Goal: Contribute content: Add original content to the website for others to see

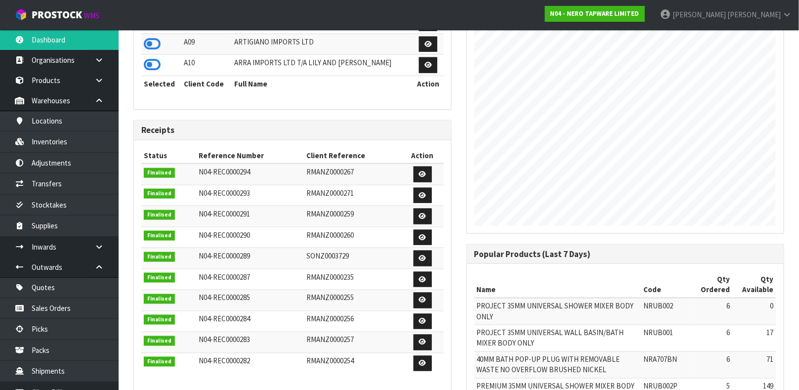
scroll to position [803, 333]
click at [371, 121] on div "View Orders View Invoices View Receipts View Accounts Show: 10 5 10 25" at bounding box center [292, 109] width 333 height 763
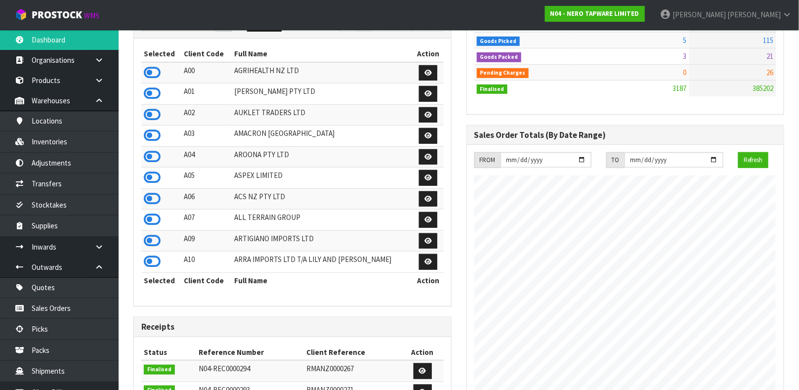
scroll to position [159, 0]
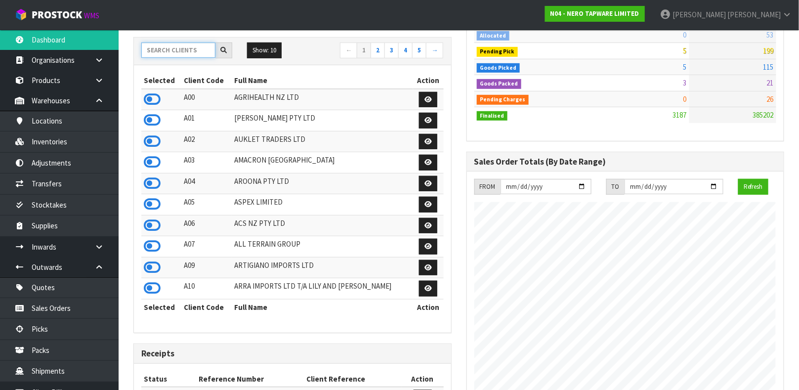
click at [189, 51] on input "text" at bounding box center [178, 50] width 74 height 15
type input "P10"
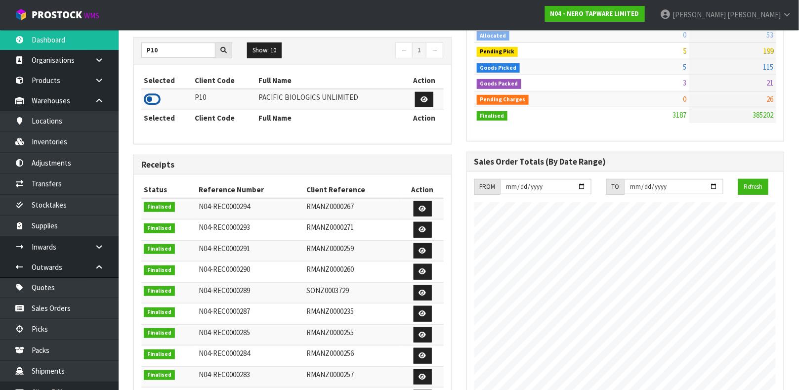
click at [153, 99] on icon at bounding box center [152, 99] width 17 height 15
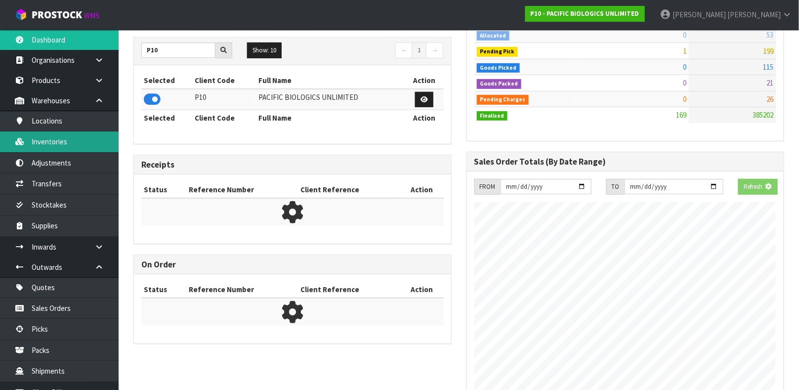
scroll to position [637, 333]
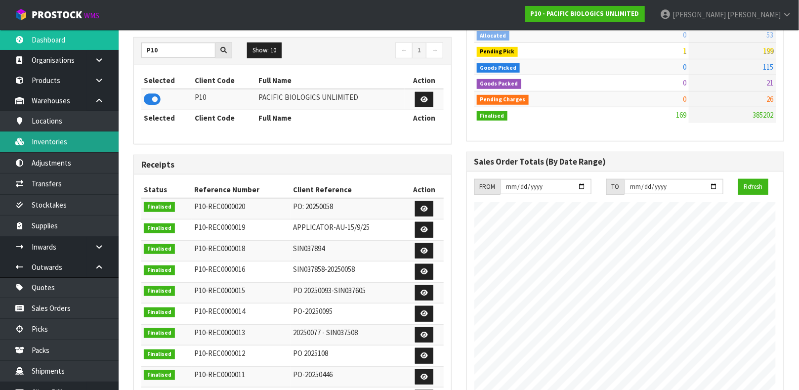
click at [77, 144] on link "Inventories" at bounding box center [59, 141] width 119 height 20
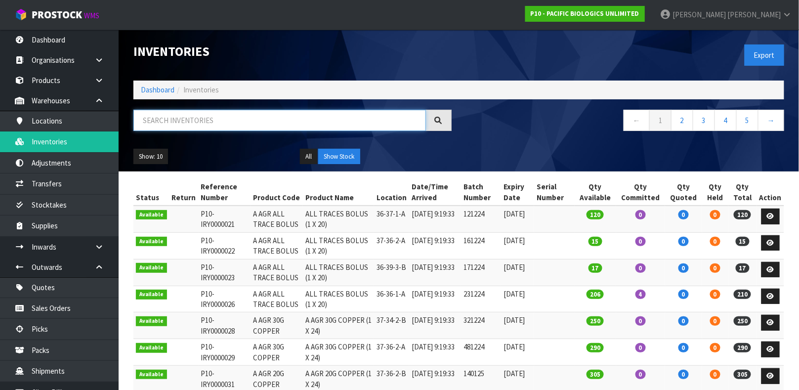
click at [161, 116] on input "text" at bounding box center [279, 120] width 293 height 21
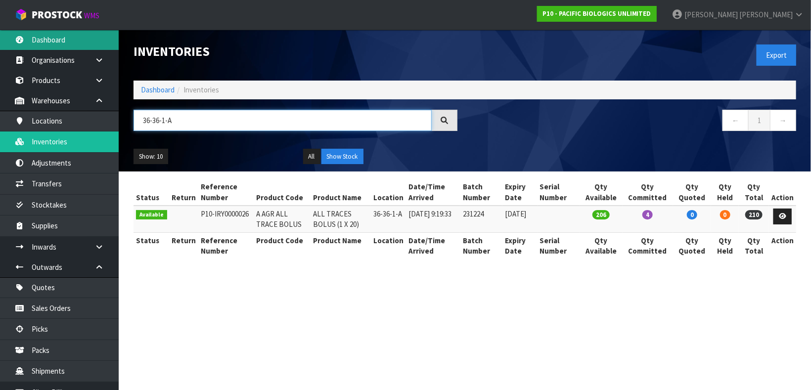
type input "36-36-1-A"
click at [32, 36] on link "Dashboard" at bounding box center [59, 40] width 119 height 20
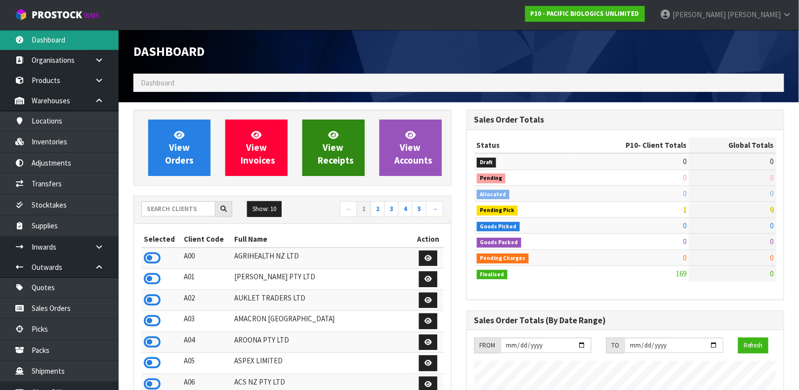
scroll to position [637, 333]
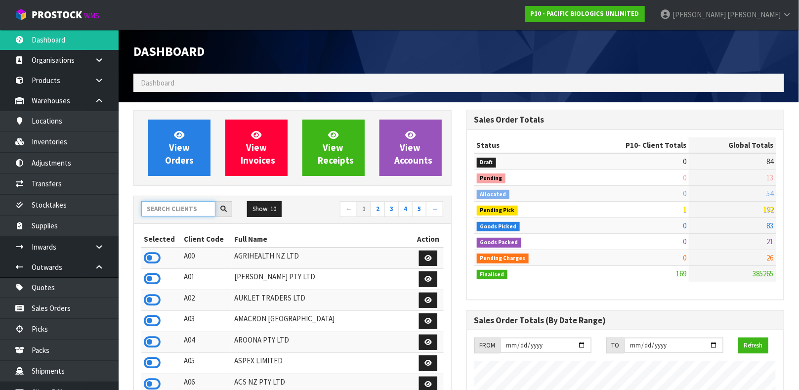
click at [175, 211] on input "text" at bounding box center [178, 208] width 74 height 15
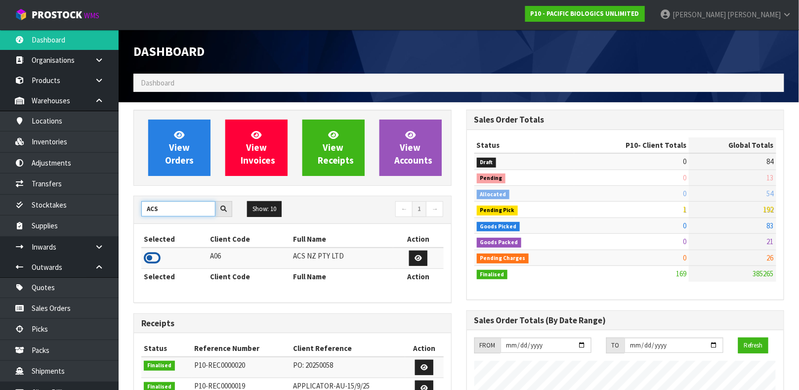
type input "ACS"
click at [152, 261] on icon at bounding box center [152, 258] width 17 height 15
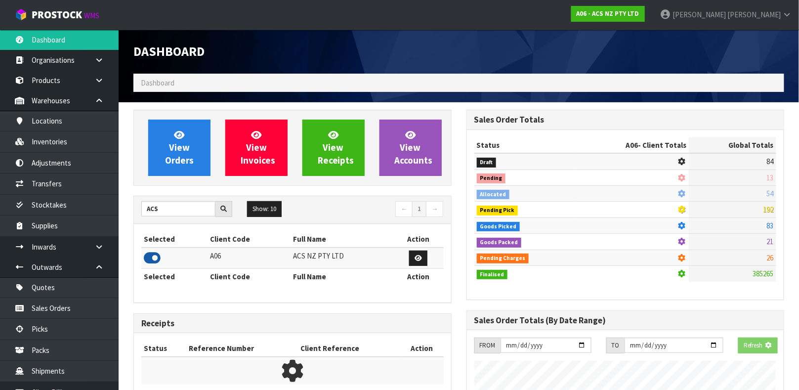
scroll to position [750, 333]
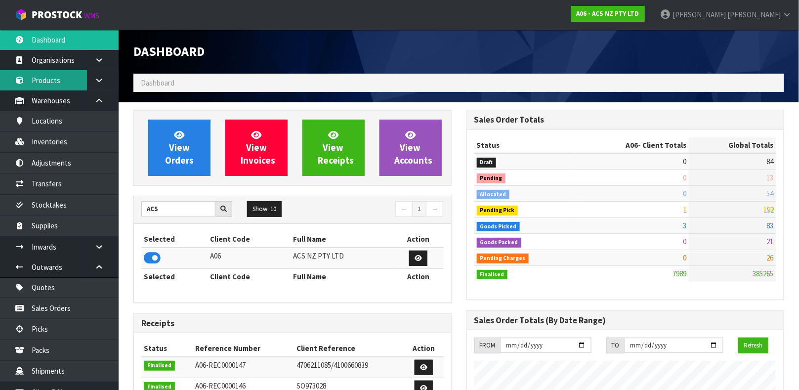
click at [41, 74] on link "Products" at bounding box center [59, 80] width 119 height 20
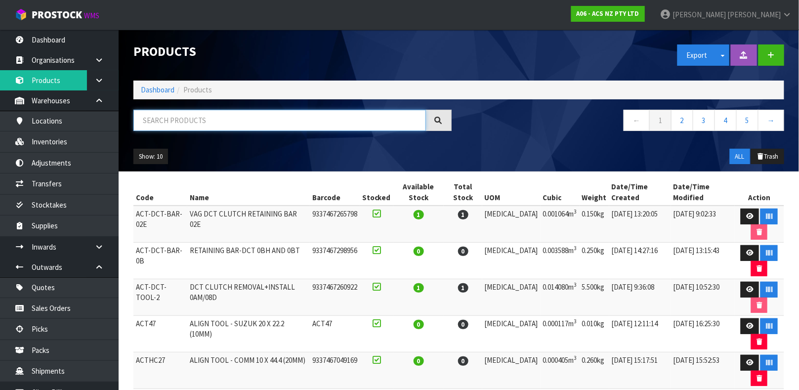
click at [275, 120] on input "text" at bounding box center [279, 120] width 293 height 21
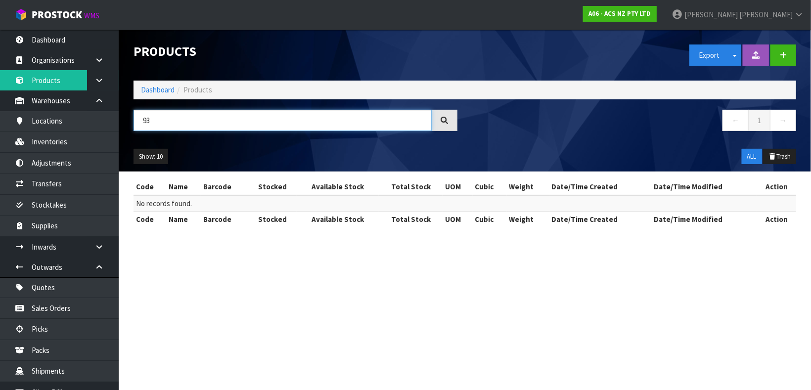
type input "9"
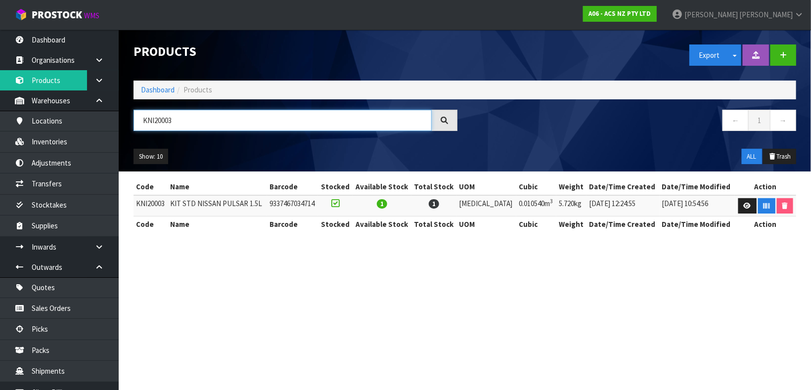
type input "KNI20003"
drag, startPoint x: 245, startPoint y: 208, endPoint x: 578, endPoint y: 62, distance: 363.2
click at [578, 62] on div "Export Split button! SOH Summary Measurements Dangerous Goods" at bounding box center [634, 55] width 339 height 51
click at [790, 58] on button "button" at bounding box center [783, 54] width 26 height 21
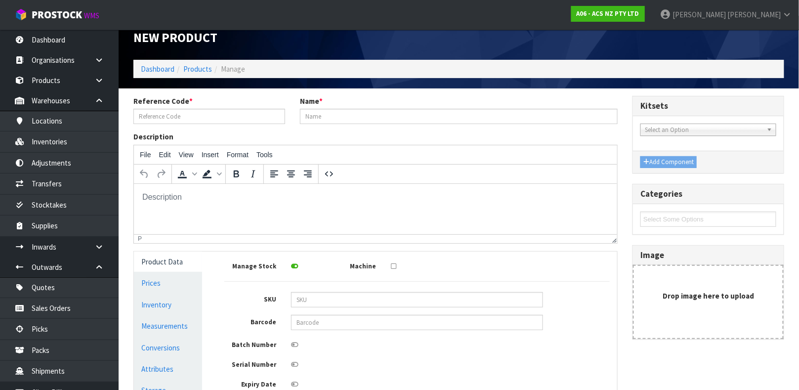
scroll to position [12, 0]
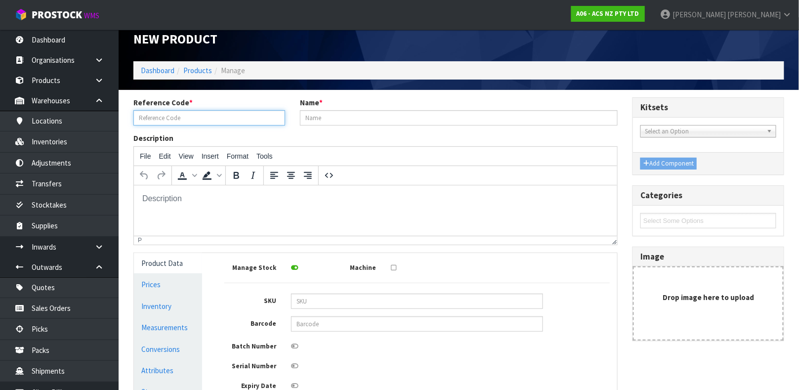
click at [182, 117] on input "text" at bounding box center [209, 117] width 152 height 15
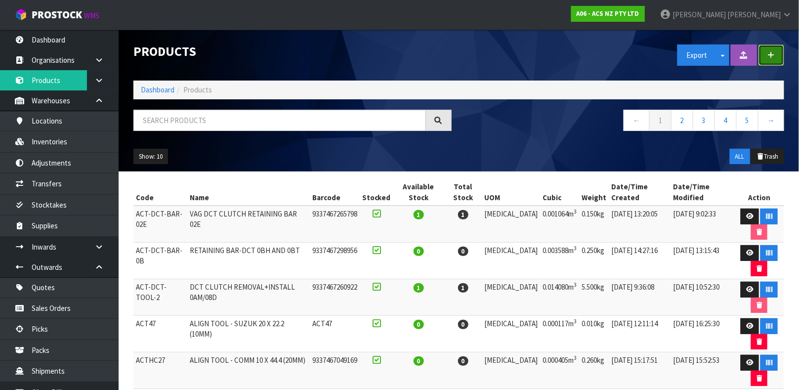
click at [770, 55] on icon "button" at bounding box center [771, 54] width 7 height 7
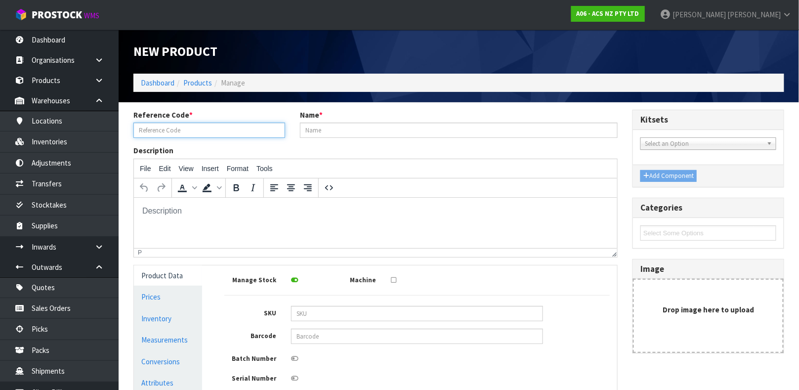
click at [189, 133] on input "text" at bounding box center [209, 130] width 152 height 15
type input "KNI20003-1A"
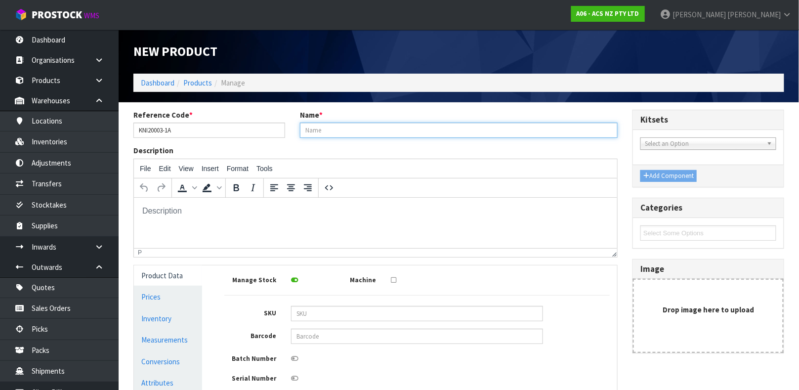
click at [352, 133] on input "text" at bounding box center [459, 130] width 318 height 15
type input "KIT PER NISSAN PULSAR"
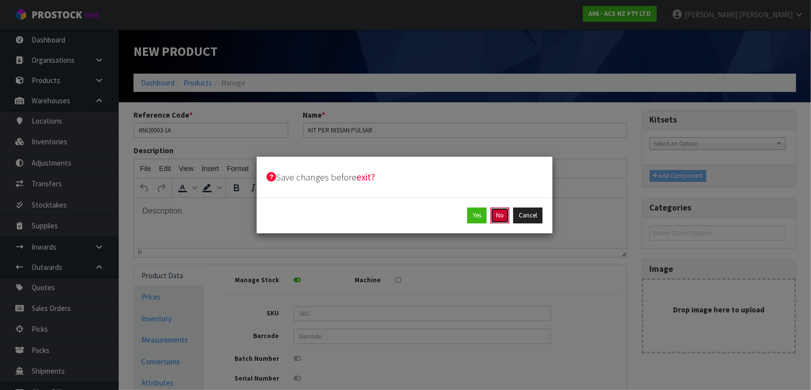
click at [497, 209] on button "No" at bounding box center [499, 216] width 19 height 16
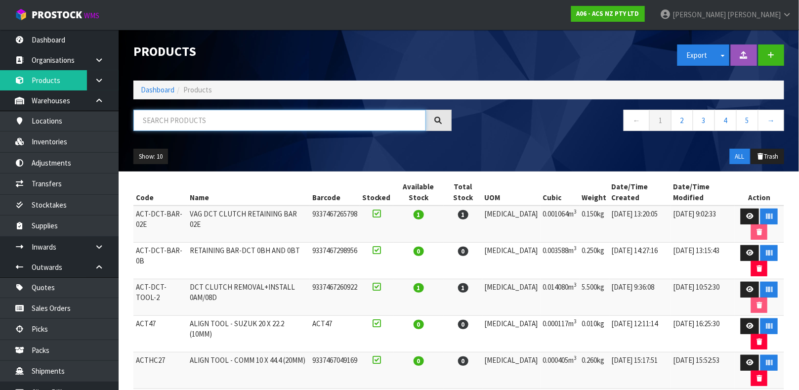
click at [250, 123] on input "text" at bounding box center [279, 120] width 293 height 21
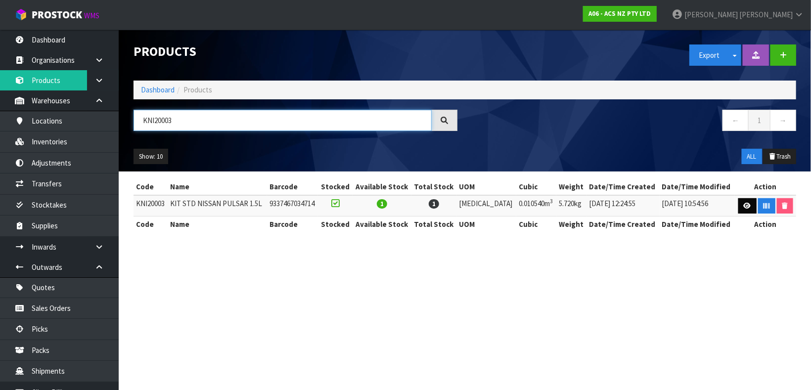
type input "KNI20003"
click at [743, 203] on icon at bounding box center [746, 206] width 7 height 6
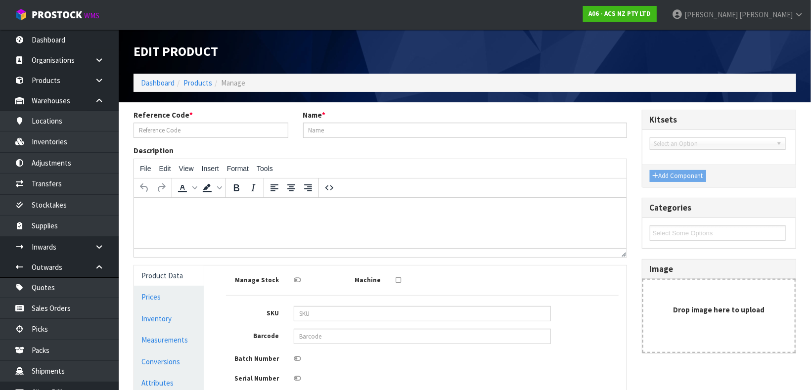
type input "KNI20003"
type input "KIT STD NISSAN PULSAR 1.5L"
type input "9337467034714"
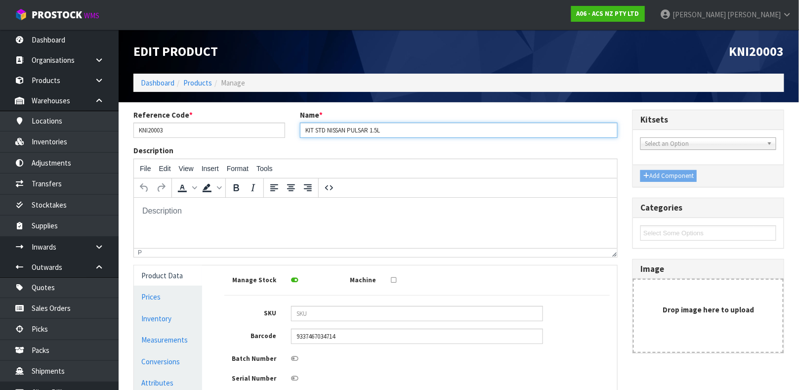
drag, startPoint x: 384, startPoint y: 130, endPoint x: 301, endPoint y: 128, distance: 83.1
click at [301, 128] on input "KIT STD NISSAN PULSAR 1.5L" at bounding box center [459, 130] width 318 height 15
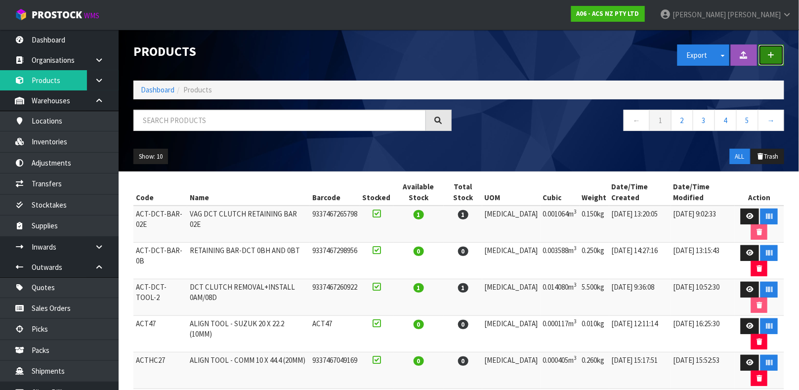
click at [778, 45] on button "button" at bounding box center [772, 54] width 26 height 21
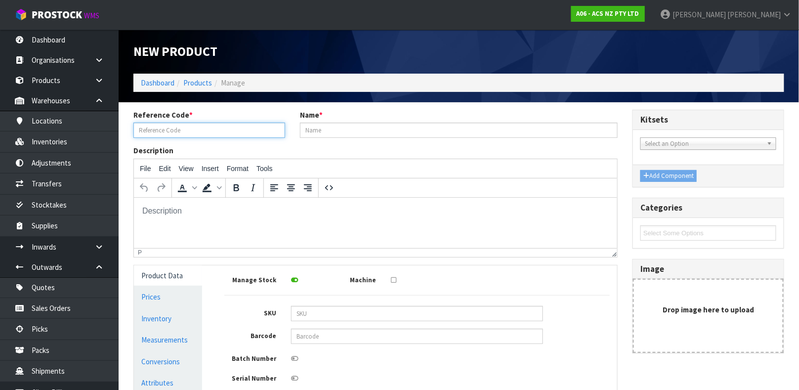
click at [217, 123] on input "text" at bounding box center [209, 130] width 152 height 15
type input "KNI20003-1A"
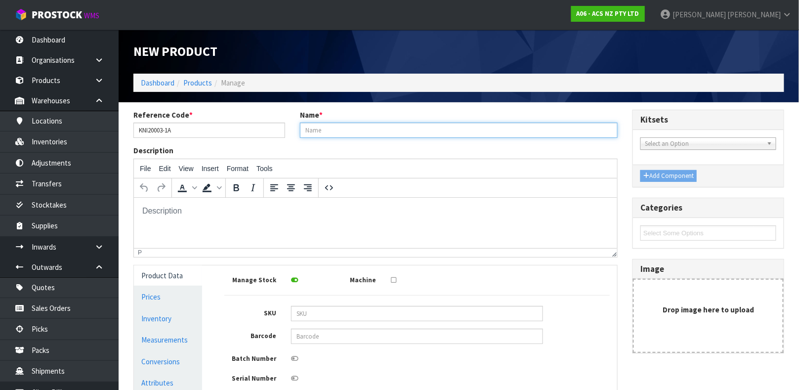
click at [325, 125] on input "text" at bounding box center [459, 130] width 318 height 15
paste input "KIT STD NISSAN PULSAR 1.5L"
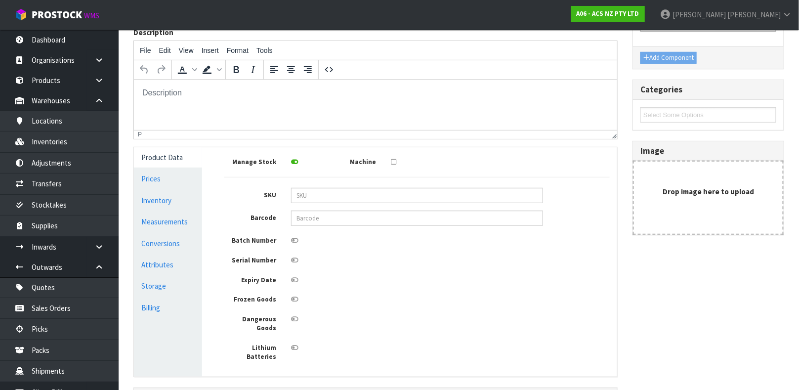
scroll to position [143, 0]
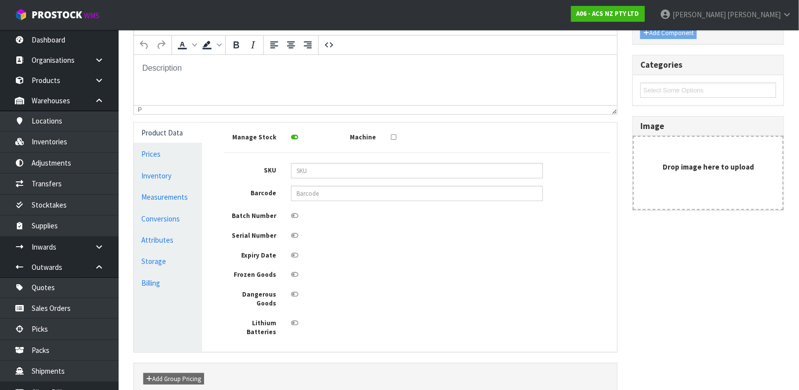
type input "KIT STD NISSAN PULSAR 1.5L"
click at [323, 192] on input "text" at bounding box center [417, 193] width 252 height 15
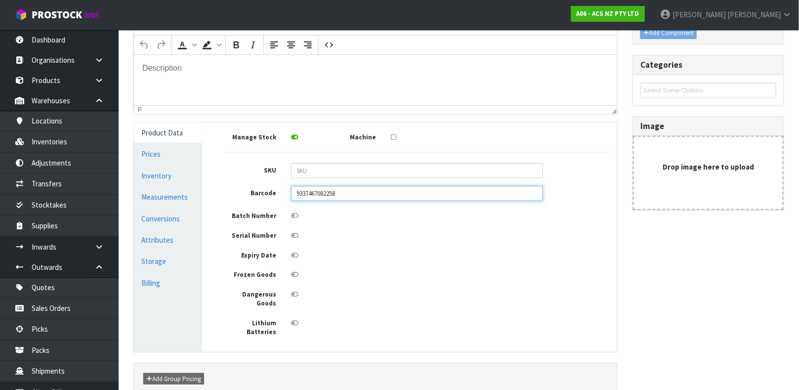
type input "9337467082258"
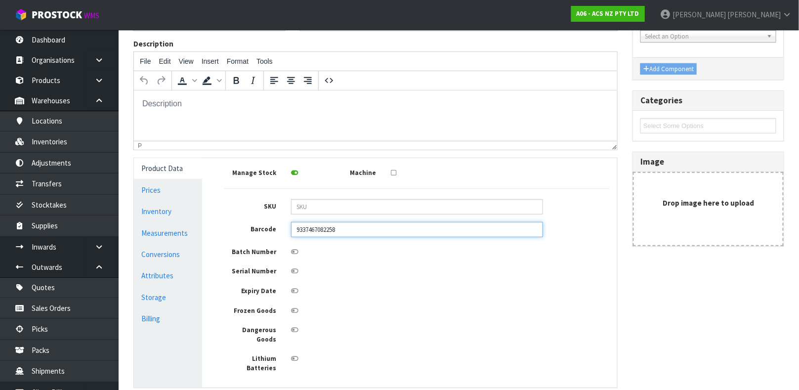
scroll to position [0, 0]
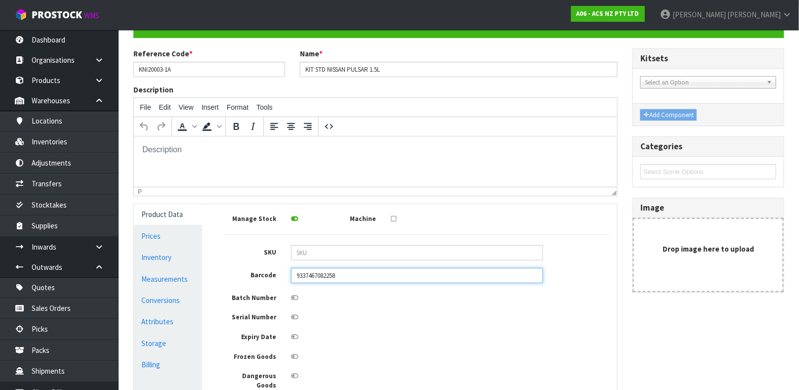
scroll to position [138, 0]
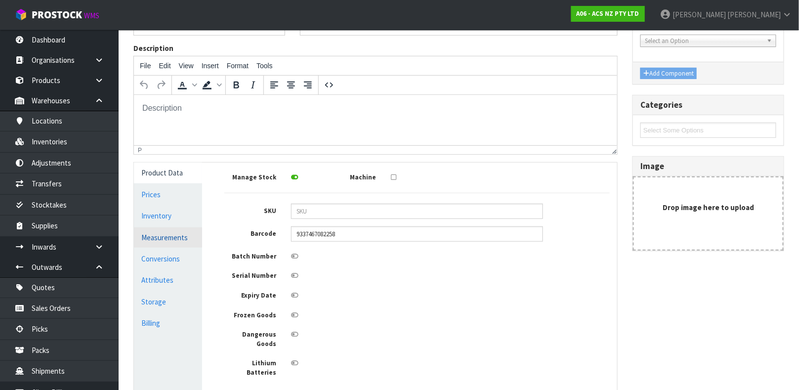
click at [170, 238] on link "Measurements" at bounding box center [168, 237] width 68 height 20
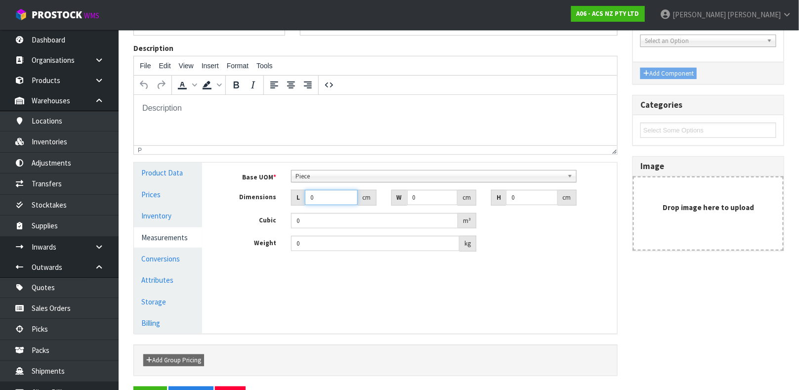
click at [333, 202] on input "0" at bounding box center [331, 197] width 53 height 15
type input "0.000001"
type input "12"
type input "34"
type input "3"
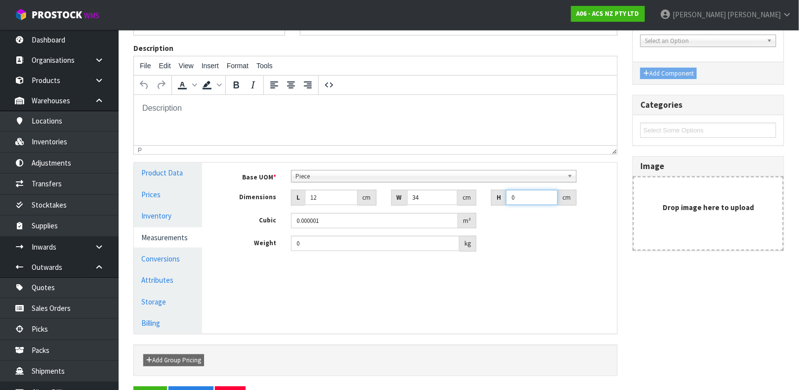
type input "0.001224"
type input "31"
type input "0.012648"
type input "31"
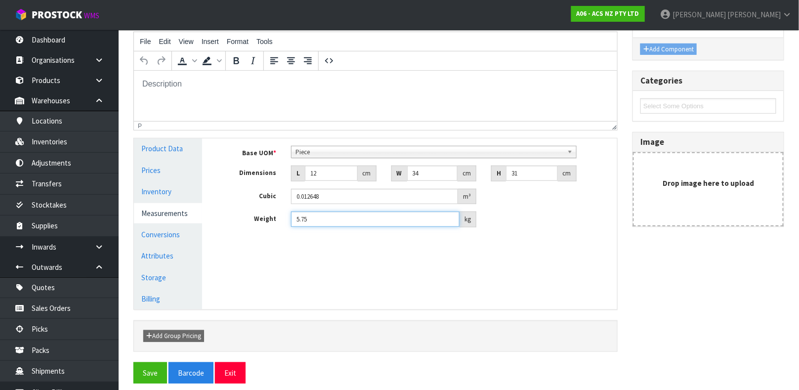
scroll to position [171, 0]
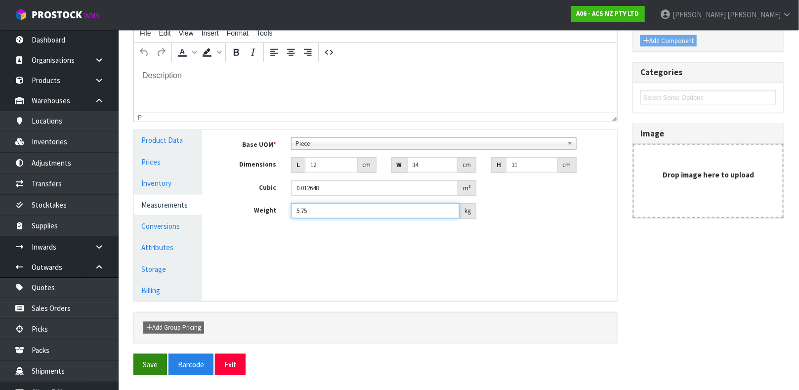
type input "5.75"
click at [157, 356] on button "Save" at bounding box center [150, 364] width 34 height 21
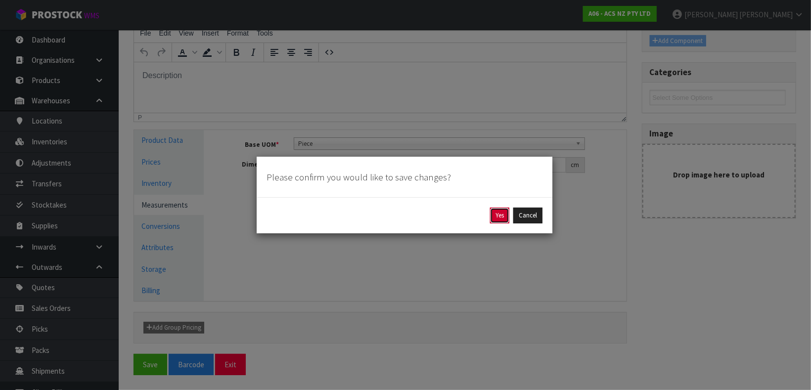
click at [500, 210] on button "Yes" at bounding box center [499, 216] width 19 height 16
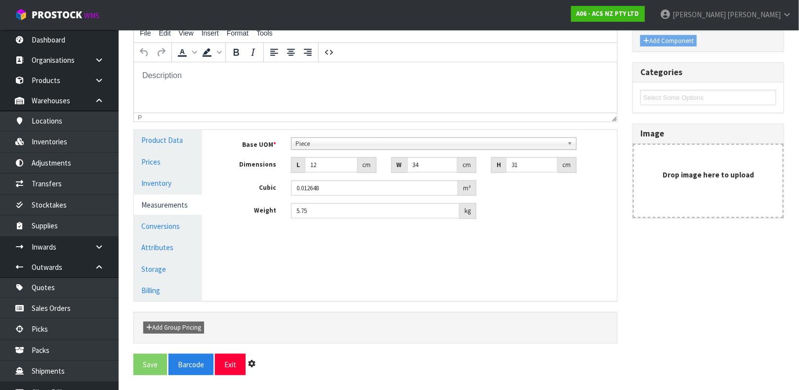
scroll to position [0, 0]
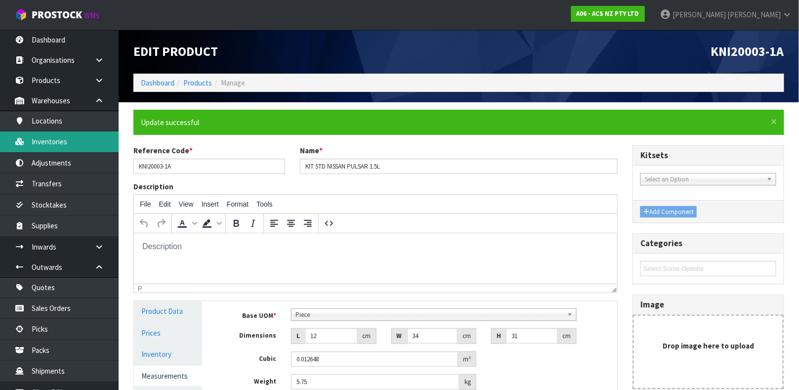
click at [37, 138] on link "Inventories" at bounding box center [59, 141] width 119 height 20
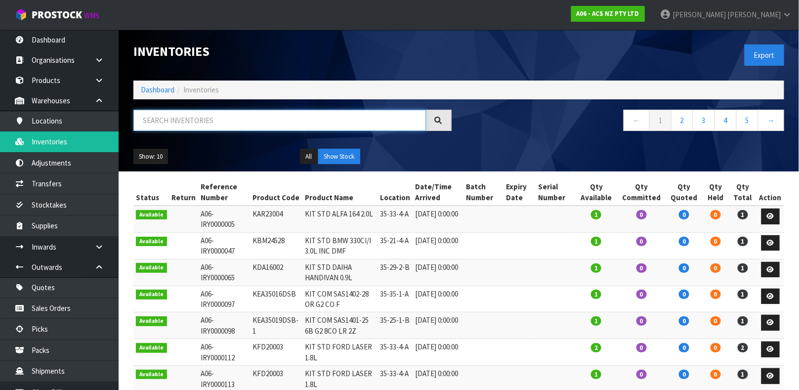
click at [168, 115] on input "text" at bounding box center [279, 120] width 293 height 21
type input "9337467082258"
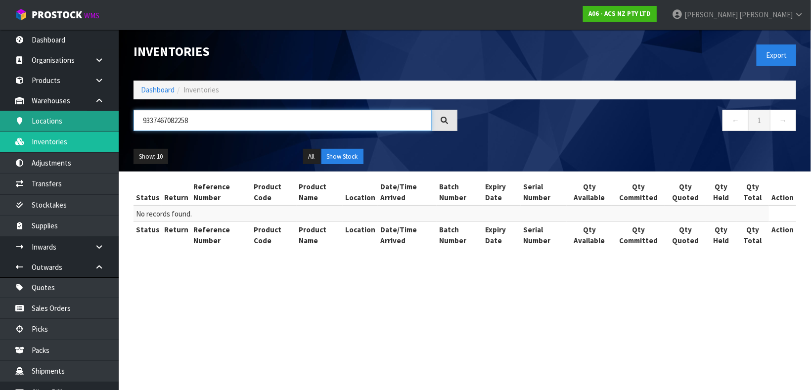
drag, startPoint x: 224, startPoint y: 122, endPoint x: 53, endPoint y: 112, distance: 171.7
click at [53, 112] on body "Toggle navigation ProStock WMS A06 - ACS NZ PTY LTD [PERSON_NAME] Logout Dashbo…" at bounding box center [405, 195] width 811 height 390
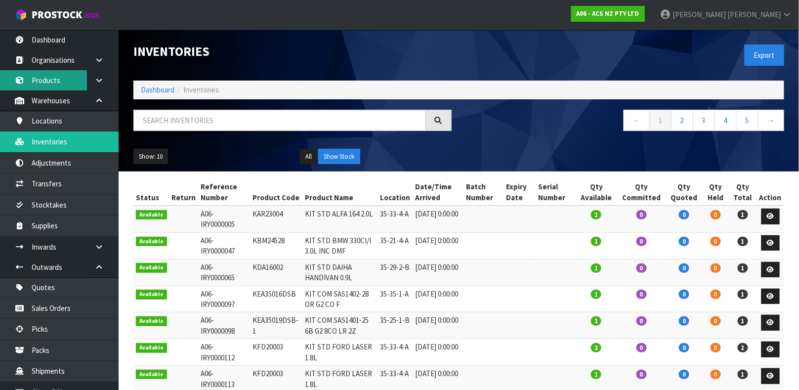
click at [53, 83] on link "Products" at bounding box center [59, 80] width 119 height 20
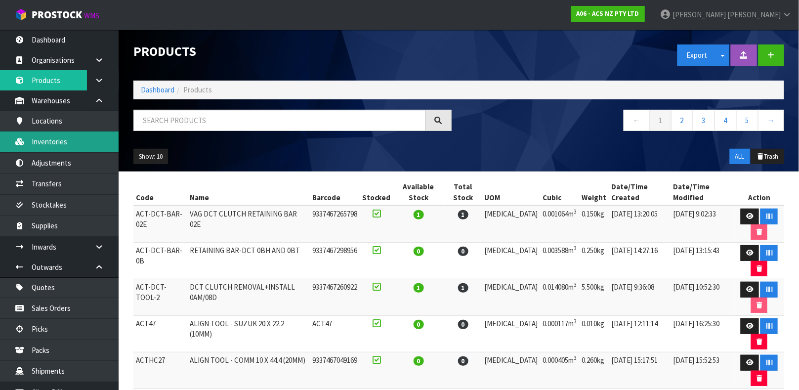
click at [59, 145] on link "Inventories" at bounding box center [59, 141] width 119 height 20
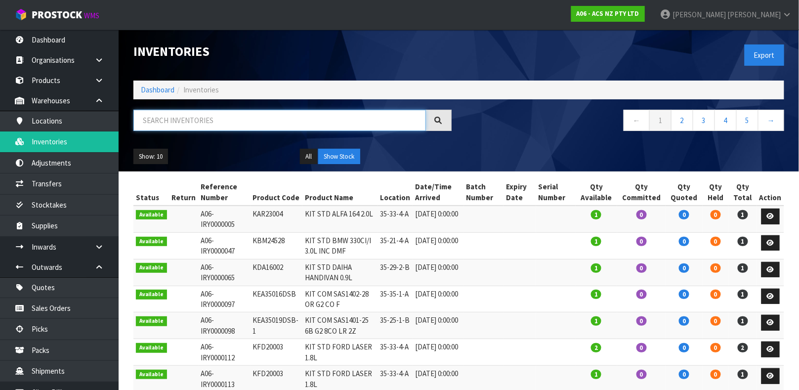
click at [211, 128] on input "text" at bounding box center [279, 120] width 293 height 21
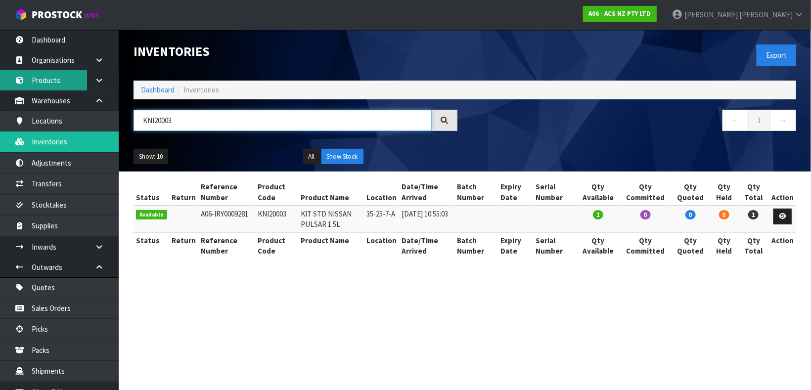
type input "KNI20003"
click at [62, 77] on link "Products" at bounding box center [59, 80] width 119 height 20
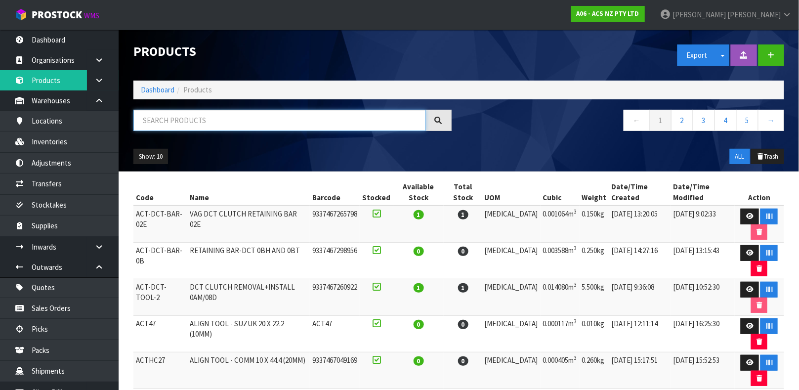
click at [165, 119] on input "text" at bounding box center [279, 120] width 293 height 21
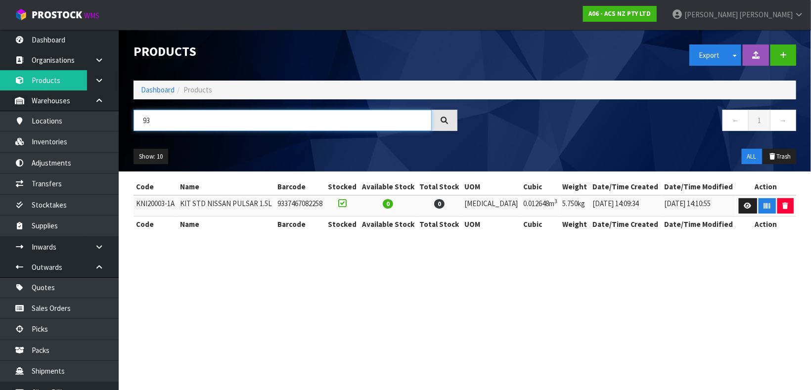
type input "9"
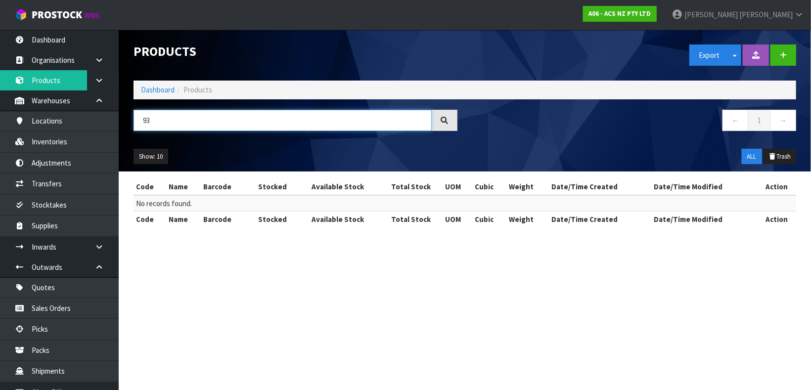
type input "9"
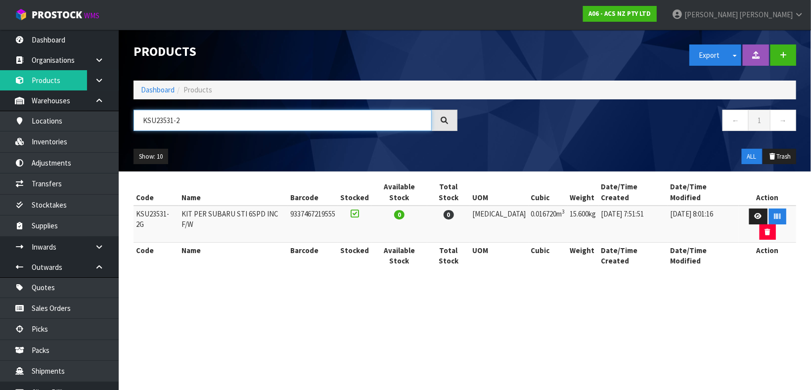
type input "KSU23531-2"
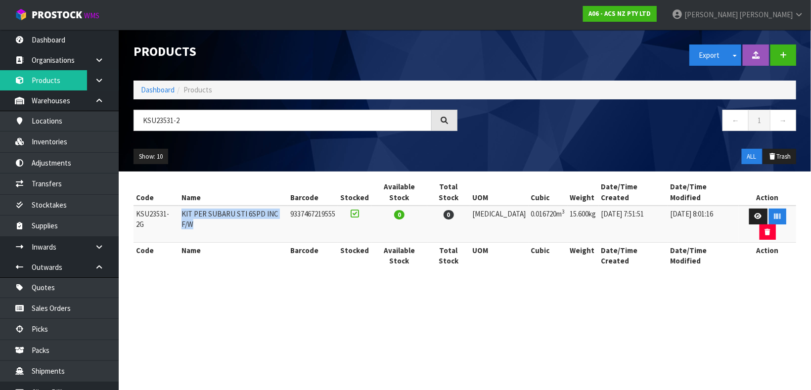
drag, startPoint x: 185, startPoint y: 203, endPoint x: 290, endPoint y: 205, distance: 105.3
click at [288, 206] on td "KIT PER SUBARU STI 6SPD INC F/W" at bounding box center [233, 224] width 109 height 37
copy td "KIT PER SUBARU STI 6SPD INC F/W"
click at [180, 120] on input "KSU23531-2" at bounding box center [282, 120] width 298 height 21
click at [793, 58] on button "button" at bounding box center [783, 54] width 26 height 21
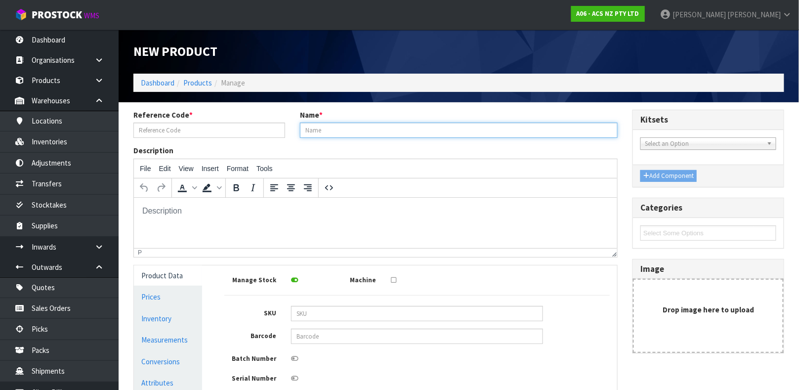
click at [325, 137] on input "text" at bounding box center [459, 130] width 318 height 15
paste input "KIT PER SUBARU STI 6SPD INC F/W"
type input "KIT PER SUBARU STI 6SPD INC F/W"
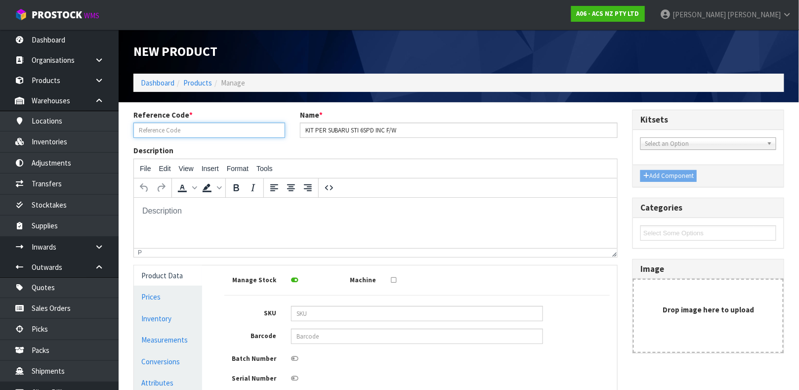
click at [201, 137] on input "text" at bounding box center [209, 130] width 152 height 15
type input "2"
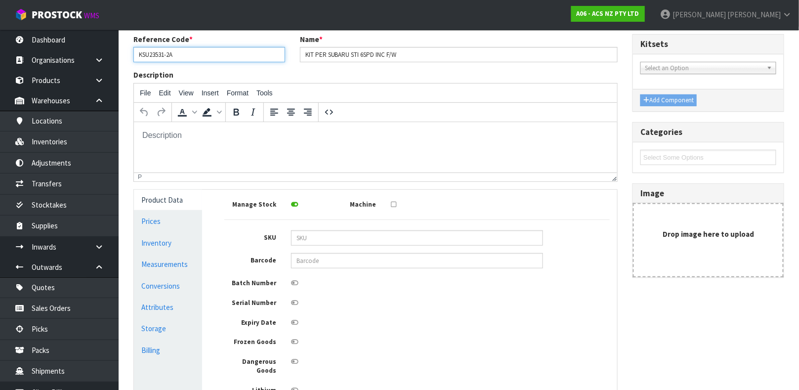
scroll to position [118, 0]
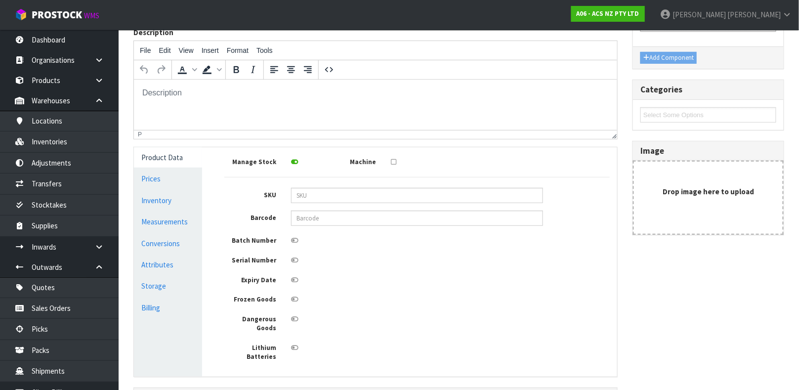
type input "KSU23531-2A"
click at [342, 223] on input "text" at bounding box center [417, 218] width 252 height 15
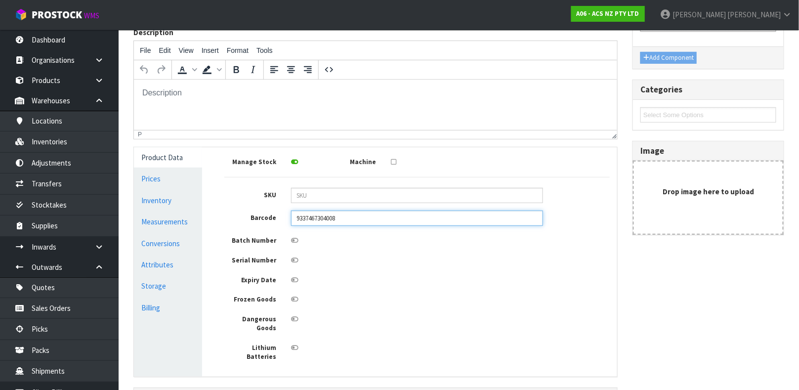
type input "9337467304008"
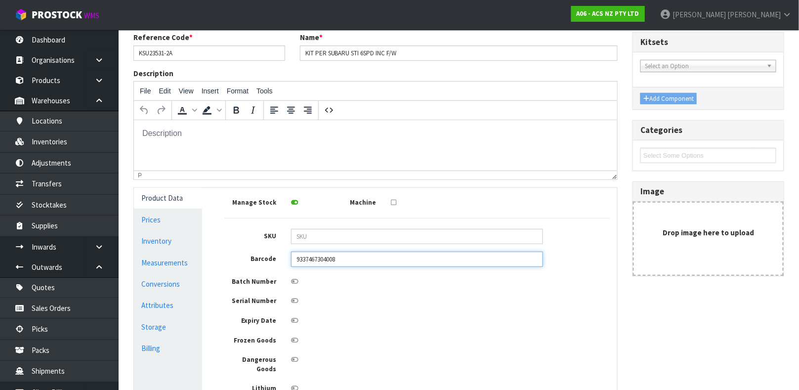
scroll to position [128, 0]
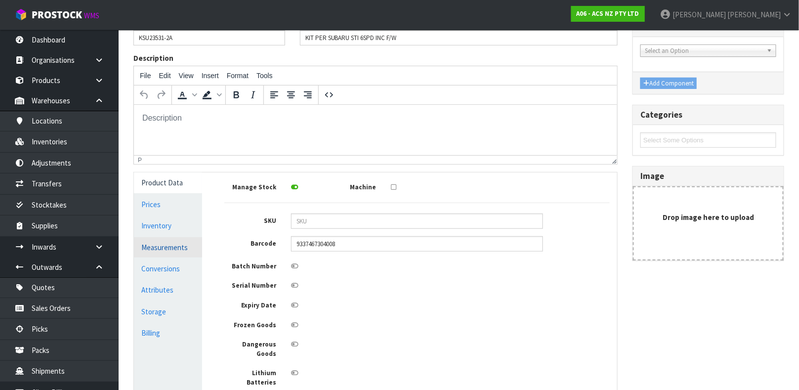
click at [162, 248] on link "Measurements" at bounding box center [168, 247] width 68 height 20
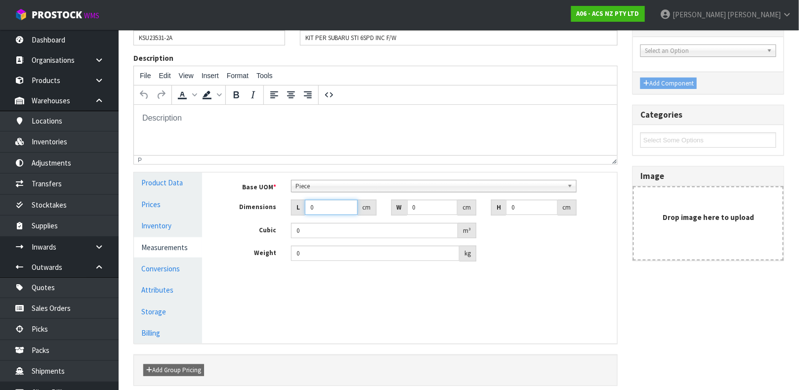
click at [334, 204] on input "0" at bounding box center [331, 207] width 53 height 15
type input "0.000001"
type input "14"
type input "43"
type input "4"
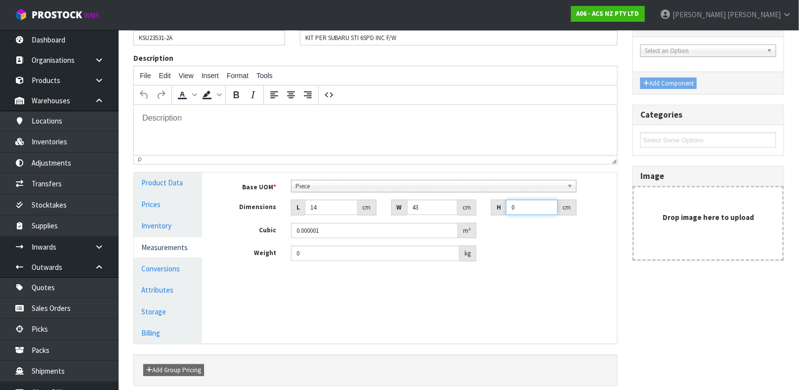
type input "0.002408"
type input "40"
type input "0.02408"
type input "40"
click at [325, 253] on input "0" at bounding box center [375, 253] width 169 height 15
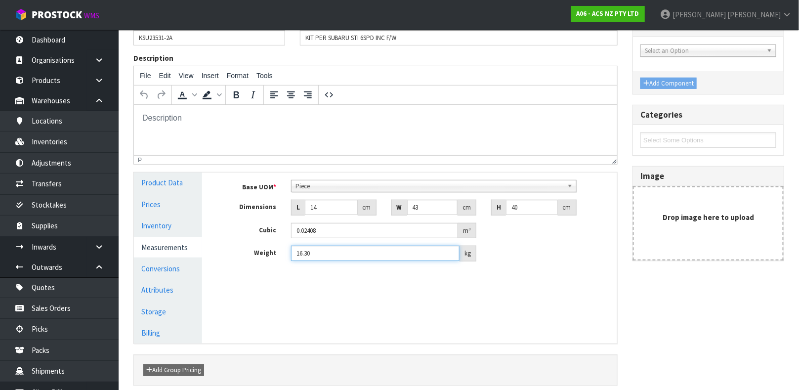
scroll to position [171, 0]
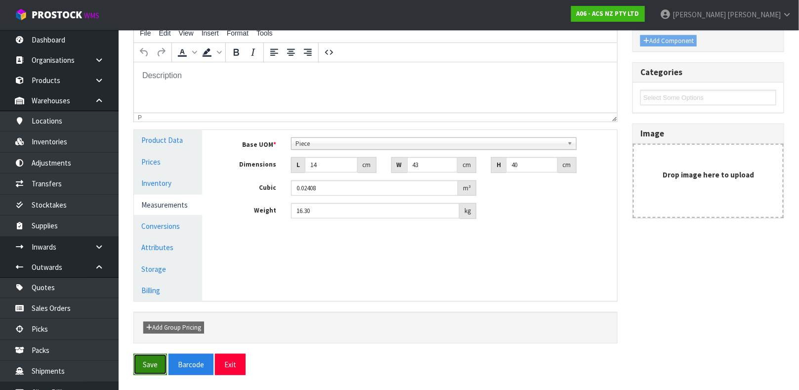
click at [143, 354] on button "Save" at bounding box center [150, 364] width 34 height 21
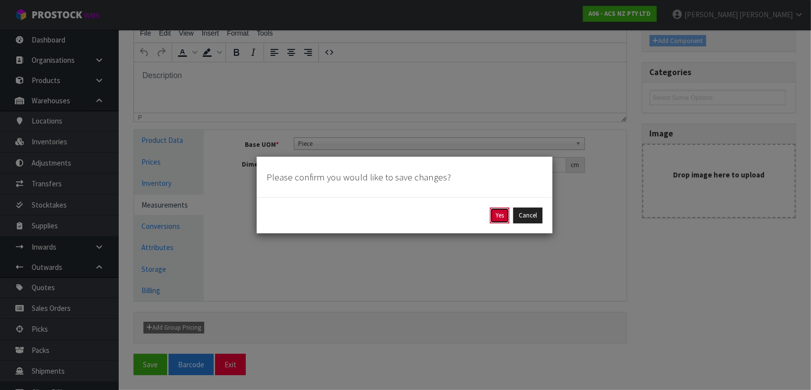
click at [490, 216] on button "Yes" at bounding box center [499, 216] width 19 height 16
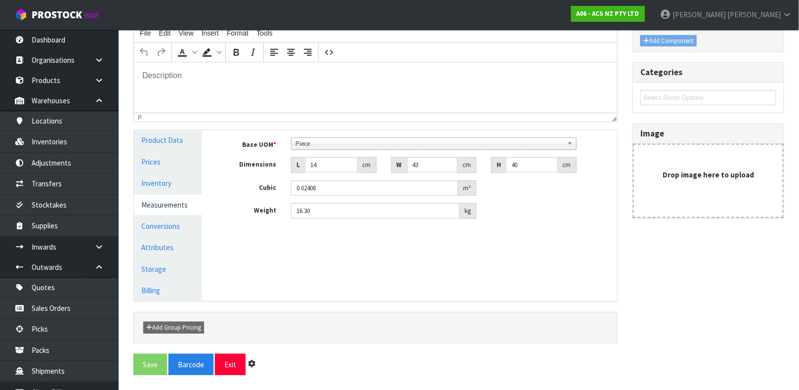
scroll to position [0, 0]
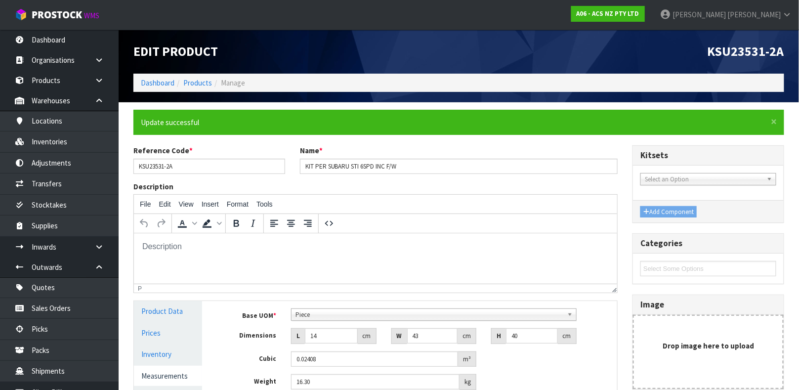
type input "16.3"
click at [42, 84] on link "Products" at bounding box center [59, 80] width 119 height 20
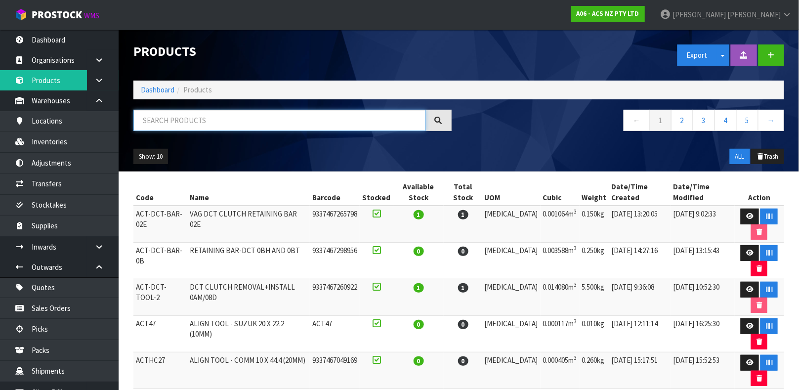
click at [217, 110] on input "text" at bounding box center [279, 120] width 293 height 21
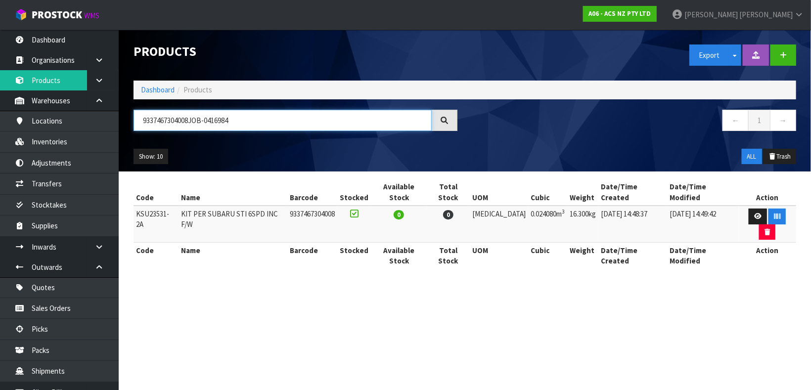
type input "9337467304008JOB-0416984"
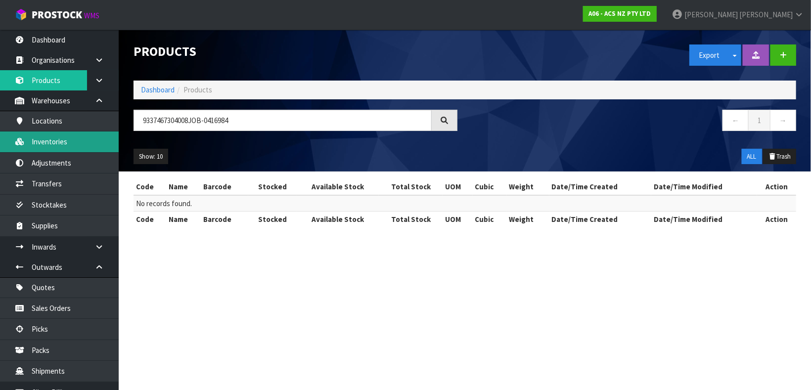
click at [98, 132] on link "Inventories" at bounding box center [59, 141] width 119 height 20
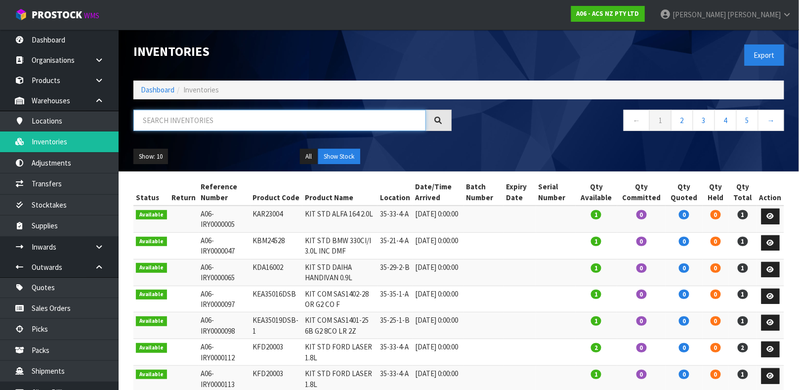
click at [169, 123] on input "text" at bounding box center [279, 120] width 293 height 21
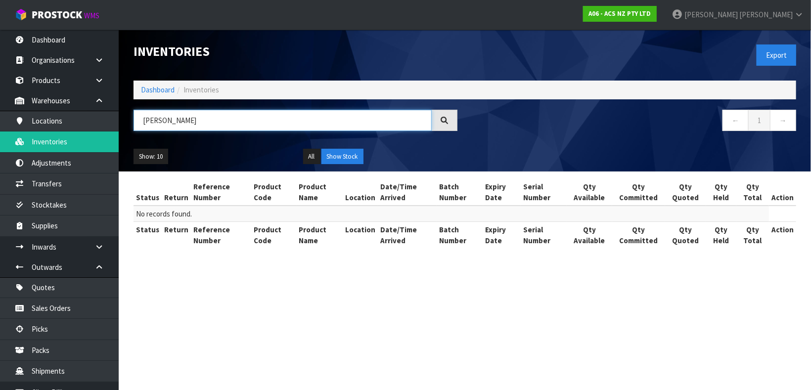
type input "J"
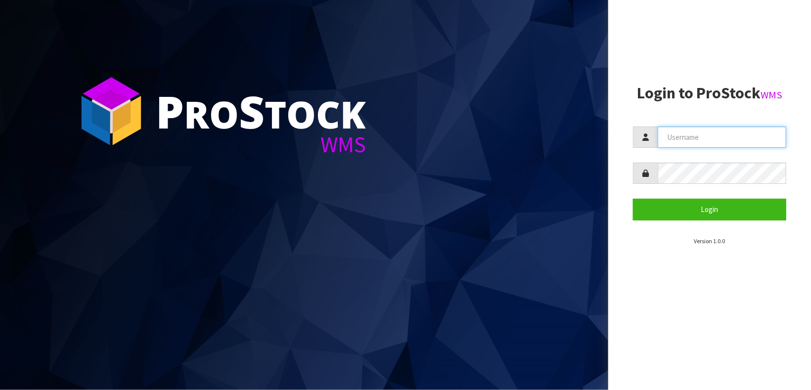
click at [676, 137] on input "text" at bounding box center [721, 137] width 128 height 21
type input "KARLENE"
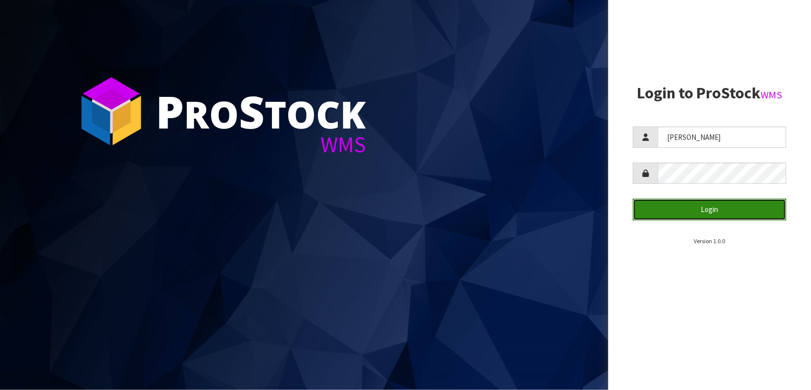
click at [681, 210] on button "Login" at bounding box center [709, 209] width 153 height 21
